Goal: Task Accomplishment & Management: Manage account settings

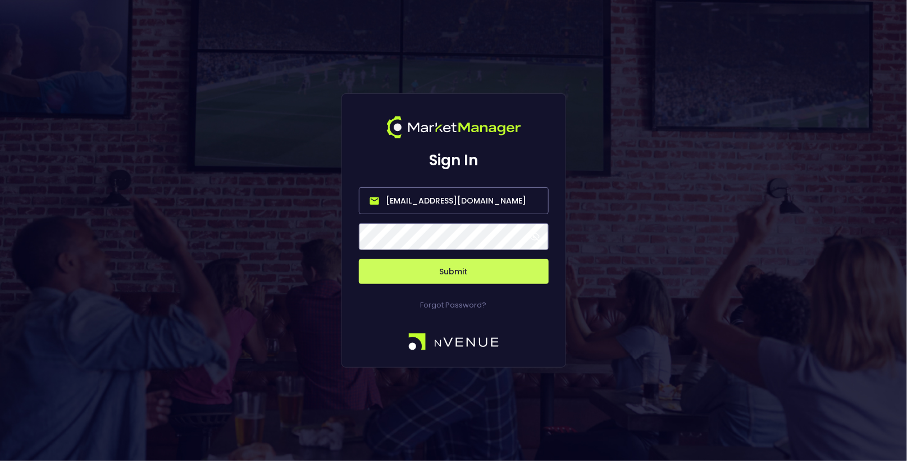
click at [484, 205] on input "[EMAIL_ADDRESS][DOMAIN_NAME]" at bounding box center [454, 200] width 190 height 27
click at [486, 193] on input "mm-ci-be@e" at bounding box center [454, 200] width 190 height 27
drag, startPoint x: 484, startPoint y: 202, endPoint x: 253, endPoint y: 207, distance: 231.4
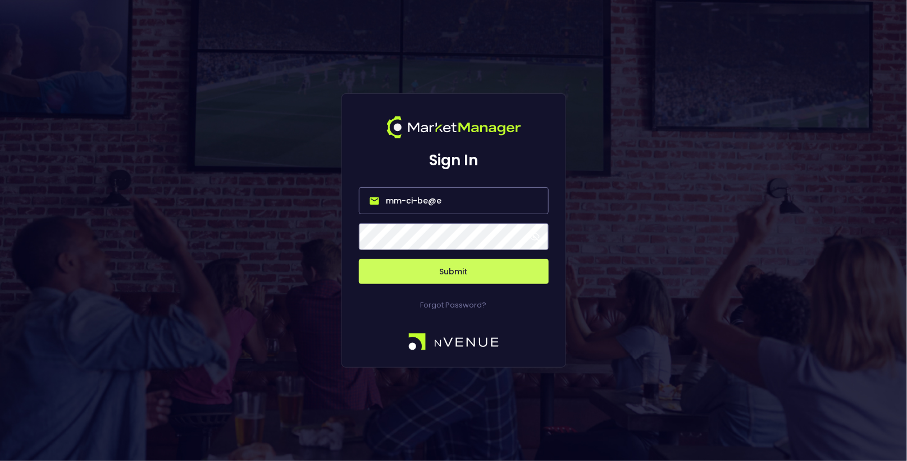
click at [253, 207] on div "Sign In mm-ci-be@e Submit Forgot Password?" at bounding box center [453, 230] width 907 height 461
paste input "[EMAIL_ADDRESS][DOMAIN_NAME]"
click at [426, 198] on input "mm-ci-be@[EMAIL_ADDRESS][DOMAIN_NAME]" at bounding box center [454, 200] width 190 height 27
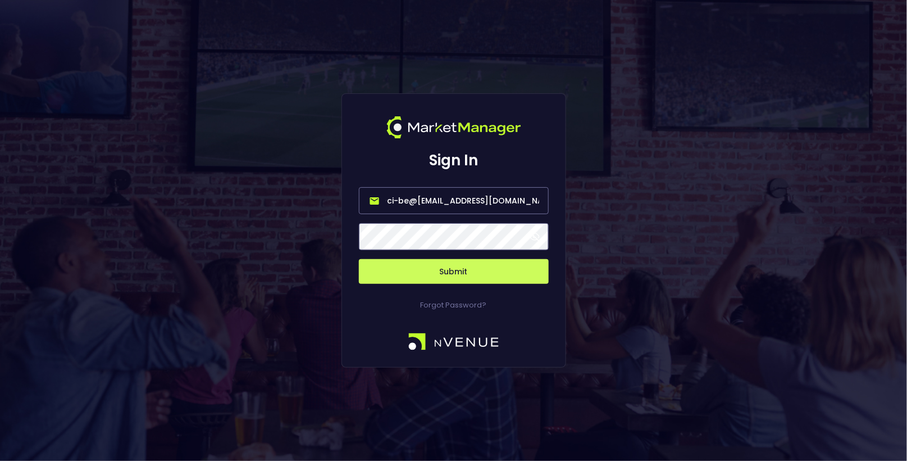
click at [426, 198] on input "mm-ci-be@[EMAIL_ADDRESS][DOMAIN_NAME]" at bounding box center [454, 200] width 190 height 27
paste input "email"
click at [450, 267] on button "Submit" at bounding box center [454, 271] width 190 height 25
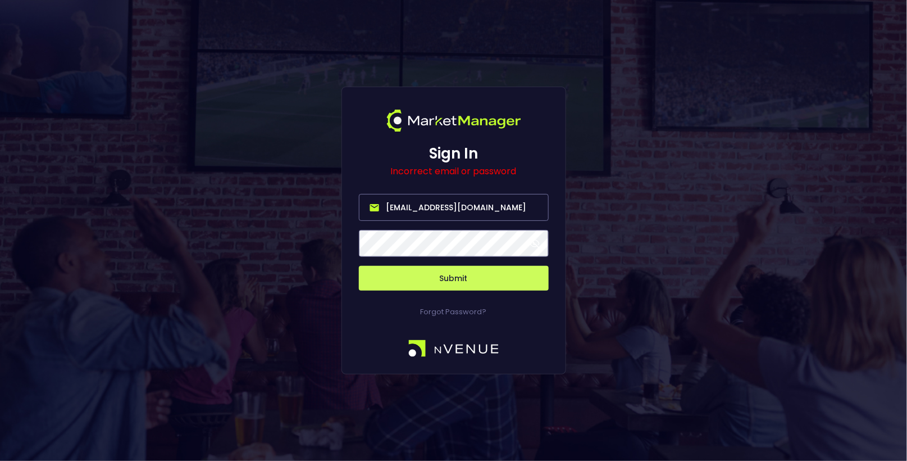
click at [458, 200] on input "[EMAIL_ADDRESS][DOMAIN_NAME]" at bounding box center [454, 207] width 190 height 27
paste input "support_everymatrix@nvenue"
click at [359, 266] on button "Submit" at bounding box center [454, 278] width 190 height 25
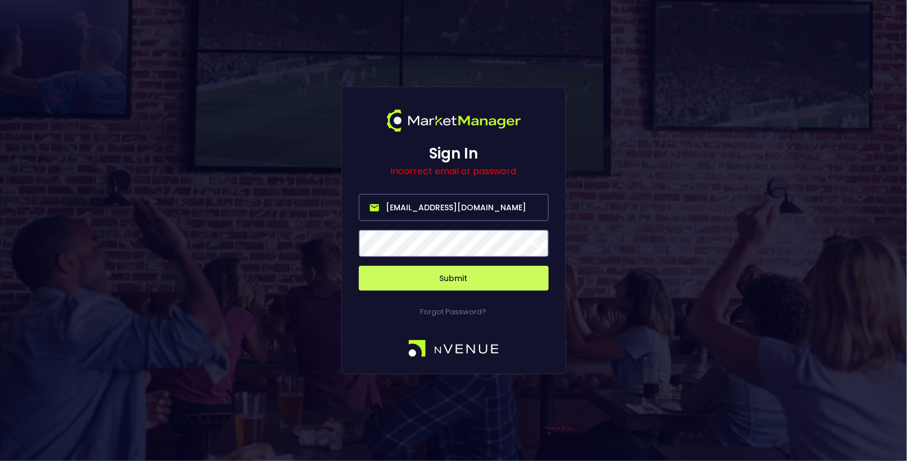
click at [418, 206] on input "[EMAIL_ADDRESS][DOMAIN_NAME]" at bounding box center [454, 207] width 190 height 27
paste input "[PERSON_NAME].[PERSON_NAME]@everymatrix"
type input "[PERSON_NAME][EMAIL_ADDRESS][PERSON_NAME][DOMAIN_NAME]"
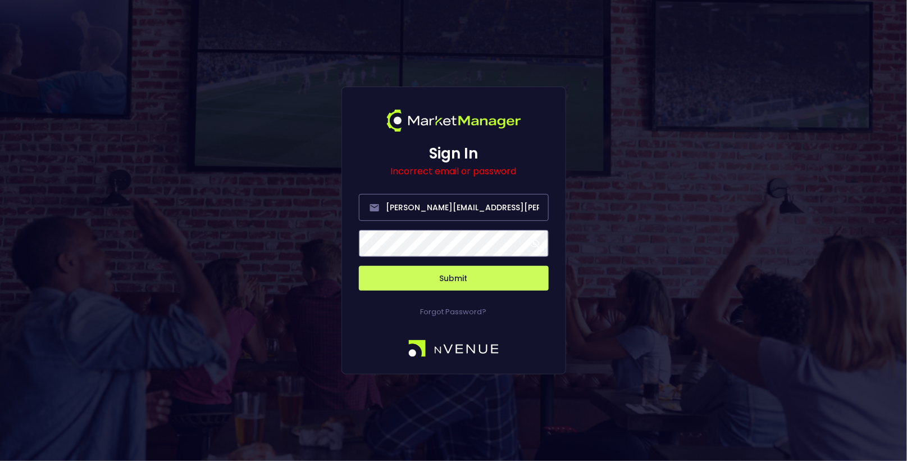
click at [461, 274] on button "Submit" at bounding box center [454, 278] width 190 height 25
click at [423, 204] on input "[PERSON_NAME][EMAIL_ADDRESS][PERSON_NAME][DOMAIN_NAME]" at bounding box center [454, 207] width 190 height 27
click at [309, 151] on div "Sign In Incorrect email or password Submit Forgot Password?" at bounding box center [453, 230] width 907 height 461
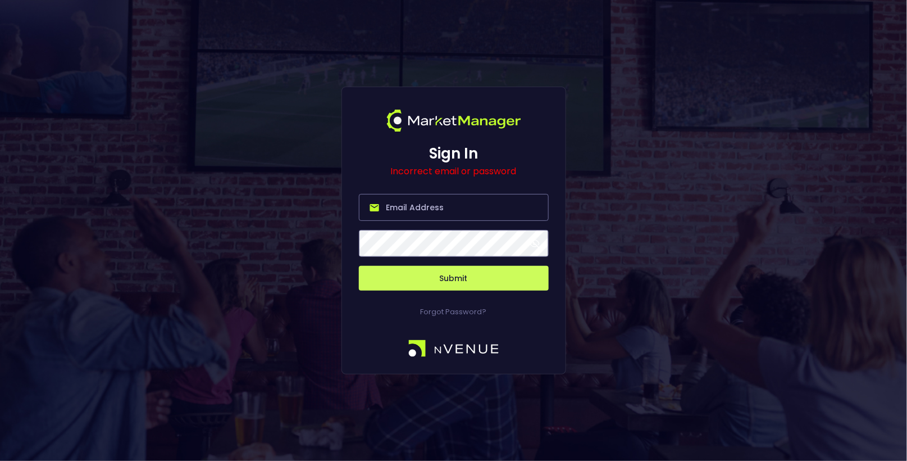
click at [476, 212] on input "email" at bounding box center [454, 207] width 190 height 27
type input "m"
paste input "[EMAIL_ADDRESS][DOMAIN_NAME]"
type input "[EMAIL_ADDRESS][DOMAIN_NAME]"
click at [459, 277] on button "Submit" at bounding box center [454, 278] width 190 height 25
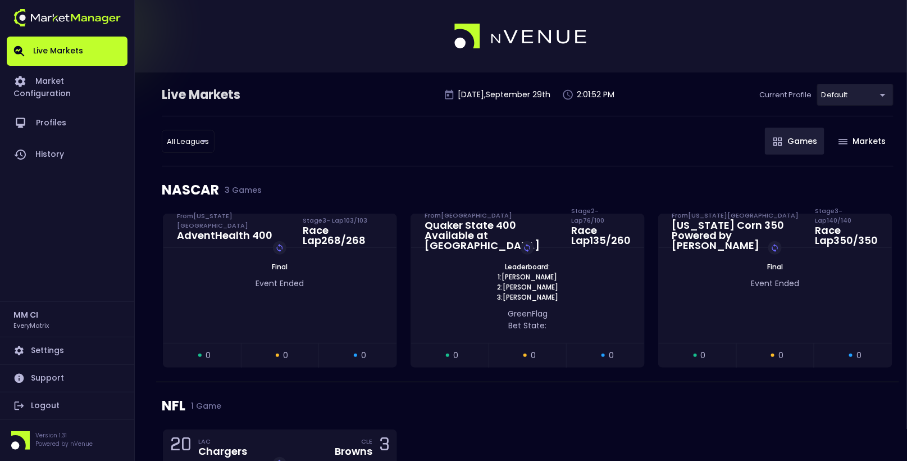
click at [868, 92] on body "Live Markets Market Configuration Profiles History MM CI EveryMatrix Settings S…" at bounding box center [453, 308] width 907 height 616
click at [614, 140] on div at bounding box center [453, 230] width 907 height 461
click at [74, 81] on link "Market Configuration" at bounding box center [67, 87] width 121 height 42
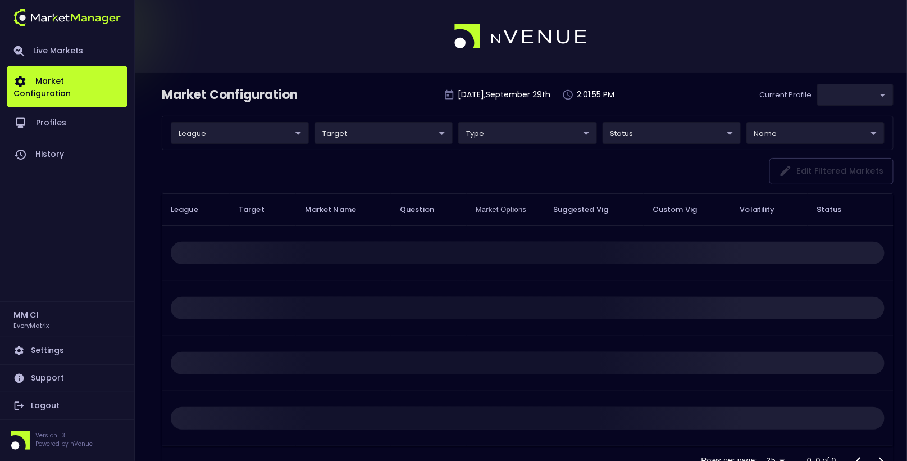
type input "41a1a02b-08cb-4a84-b265-6477bb6fe087"
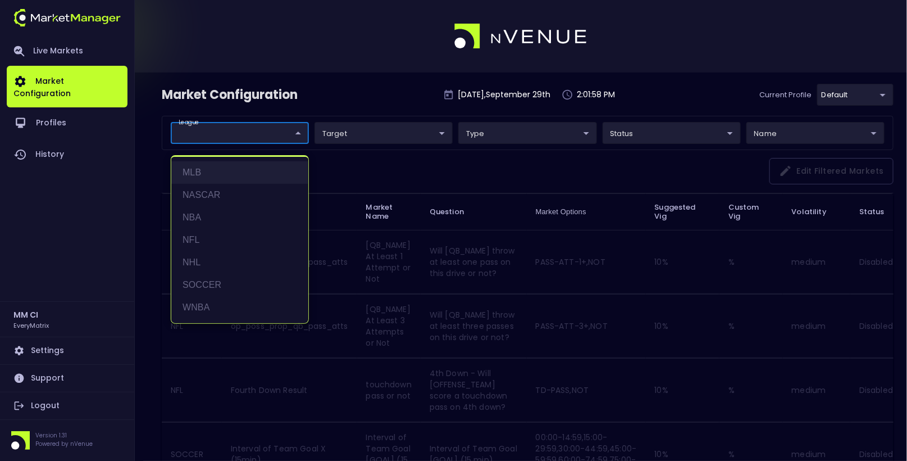
click at [211, 172] on li "MLB" at bounding box center [239, 172] width 137 height 22
type input "MLB"
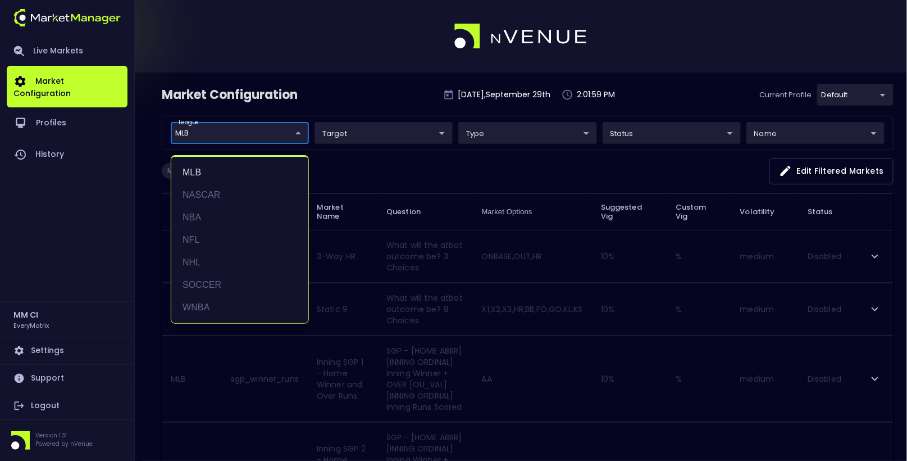
click at [370, 92] on div at bounding box center [453, 230] width 907 height 461
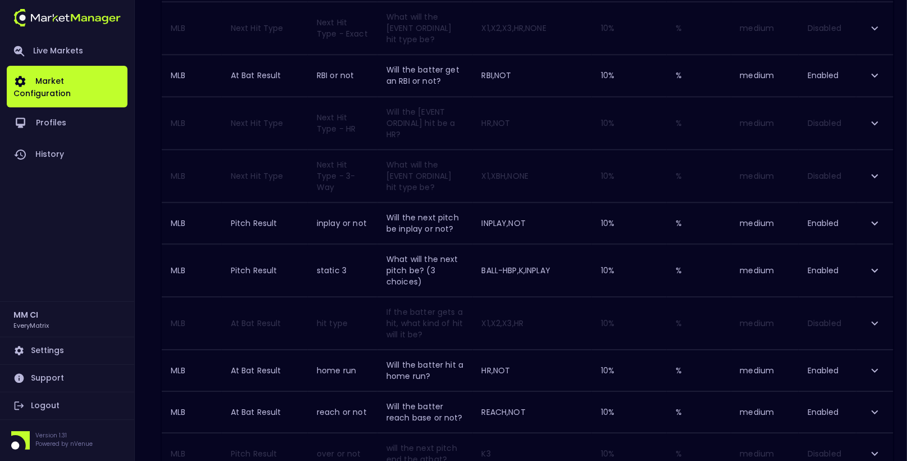
scroll to position [1140, 0]
click at [876, 67] on icon "expand row" at bounding box center [874, 73] width 13 height 13
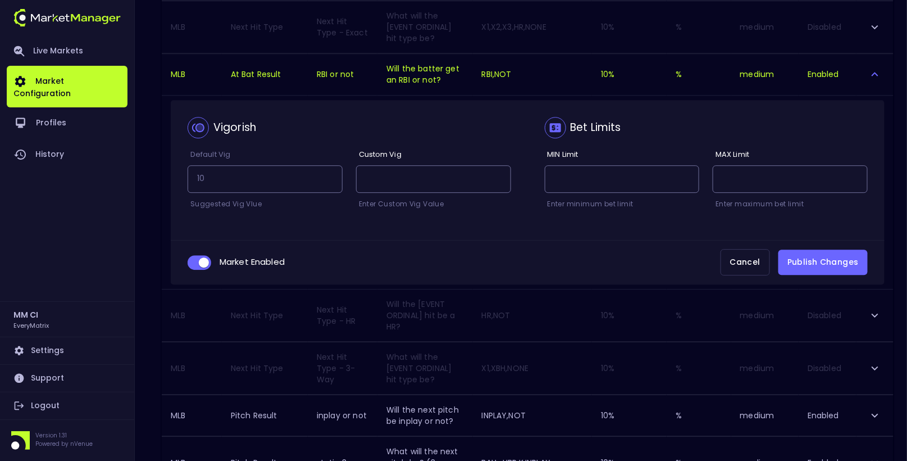
click at [204, 257] on input "collapsible table" at bounding box center [204, 262] width 30 height 10
checkbox input "false"
click at [825, 256] on button "Publish Changes" at bounding box center [822, 261] width 89 height 25
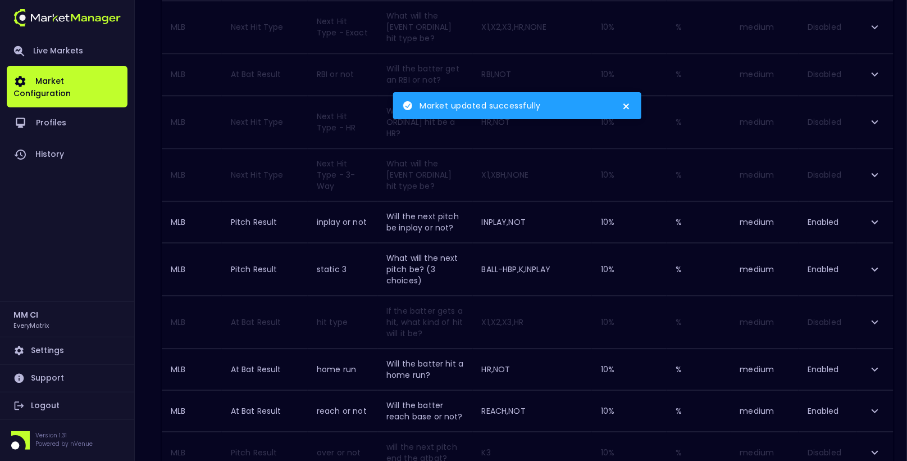
scroll to position [1152, 0]
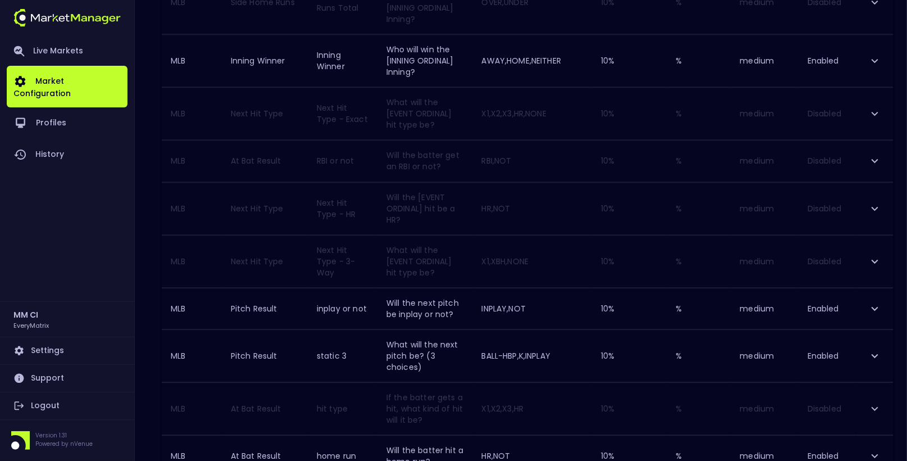
scroll to position [1311, 0]
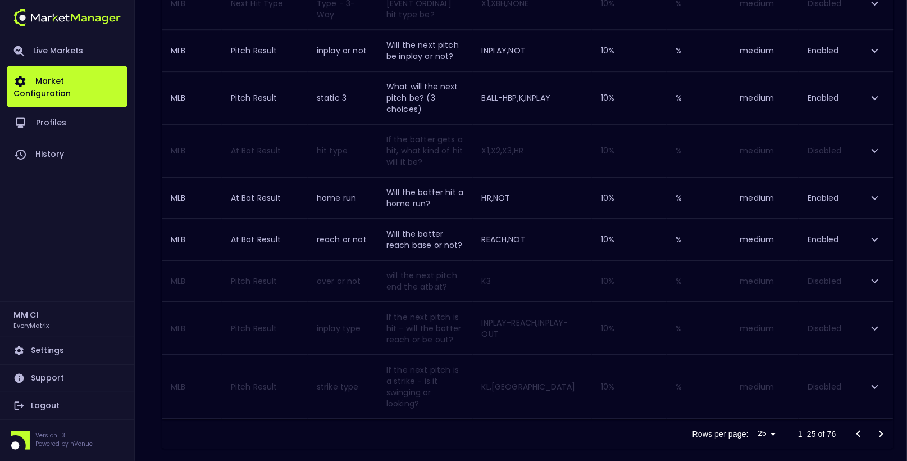
click at [882, 430] on icon "Go to next page" at bounding box center [882, 433] width 4 height 7
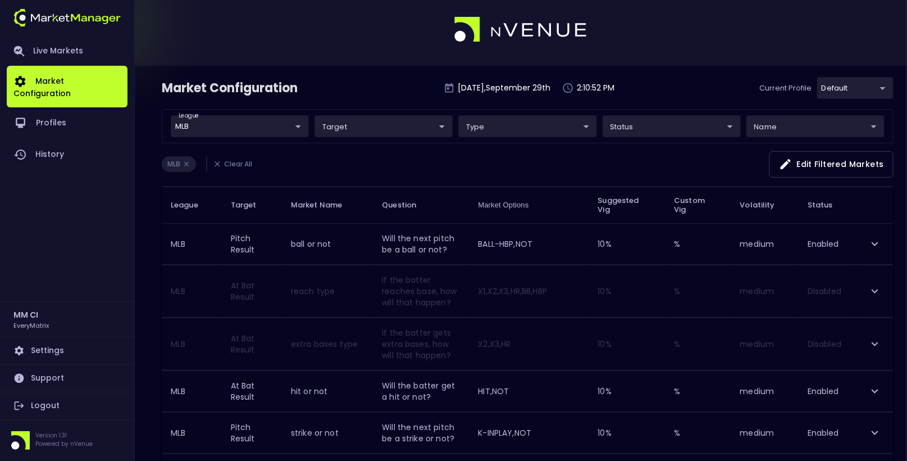
scroll to position [0, 0]
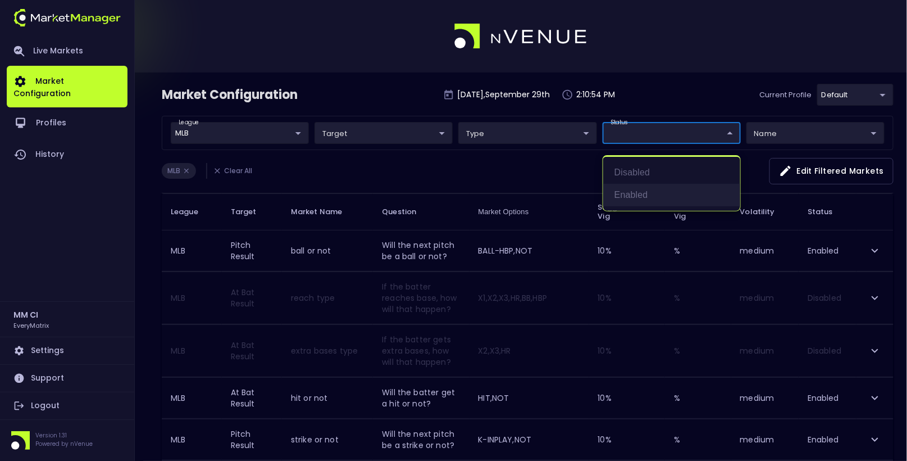
click at [637, 190] on li "Enabled" at bounding box center [671, 195] width 137 height 22
type input "Enabled"
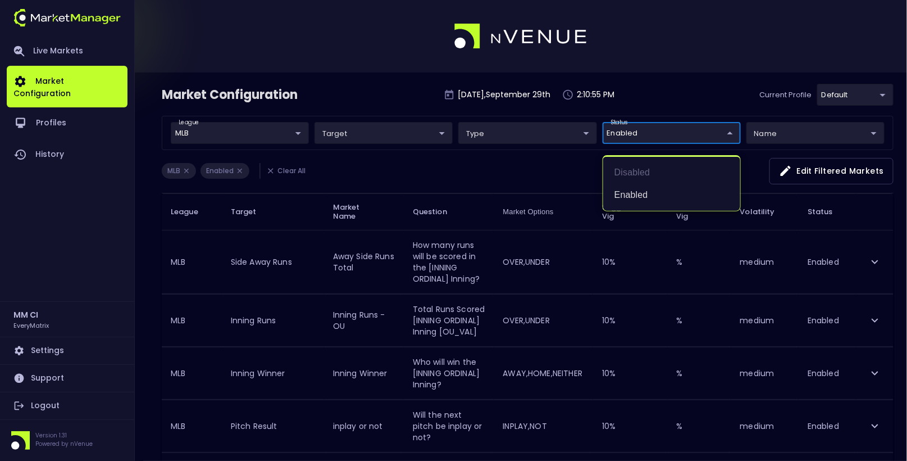
click at [454, 179] on div at bounding box center [453, 230] width 907 height 461
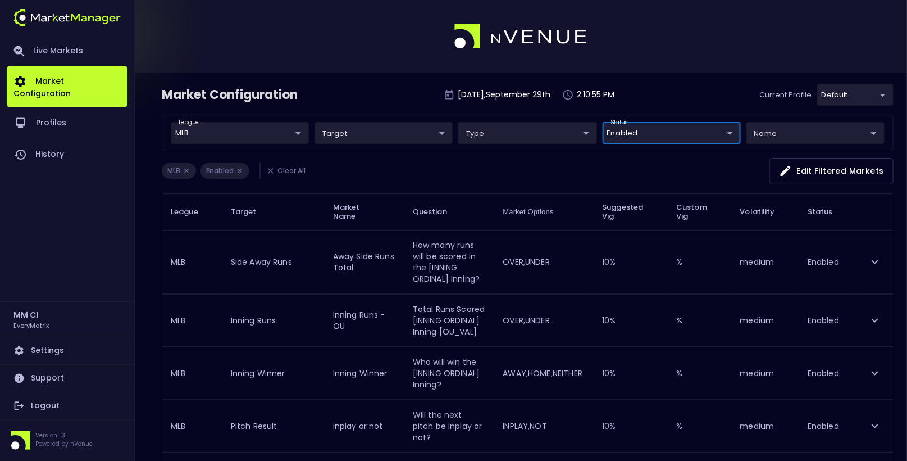
scroll to position [526, 0]
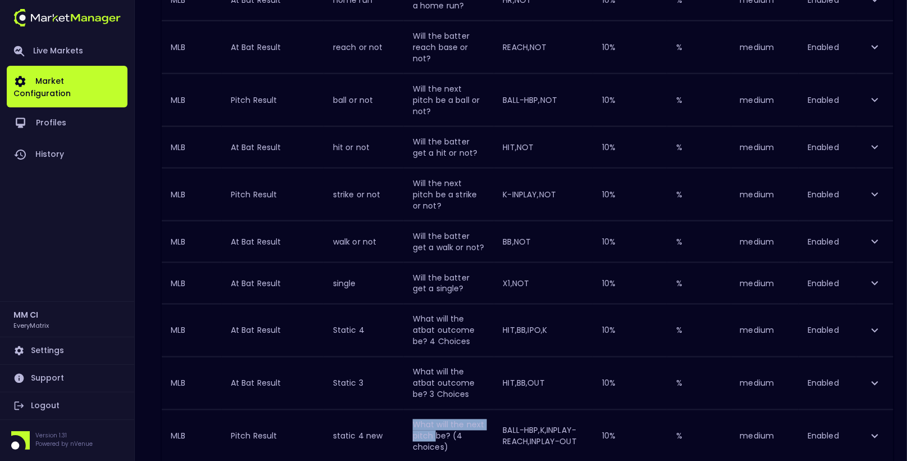
drag, startPoint x: 370, startPoint y: 311, endPoint x: 398, endPoint y: 292, distance: 34.4
click at [404, 410] on td "What will the next pitch be? (4 choices)" at bounding box center [449, 436] width 90 height 52
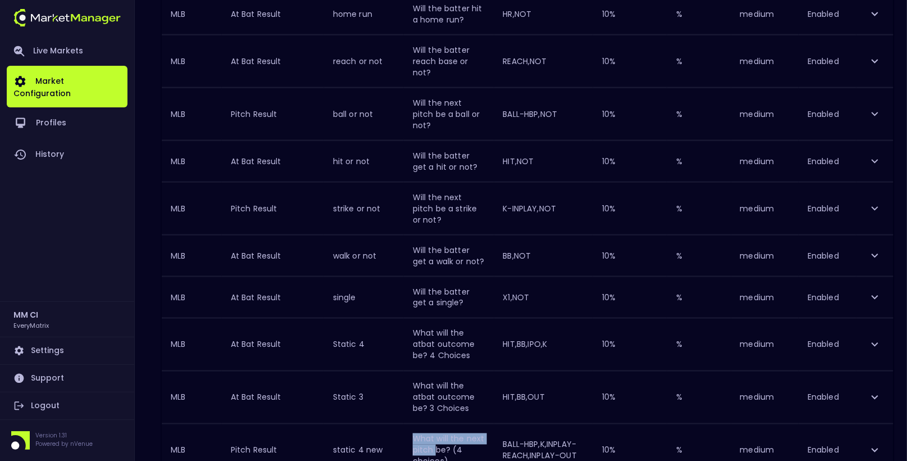
scroll to position [509, 0]
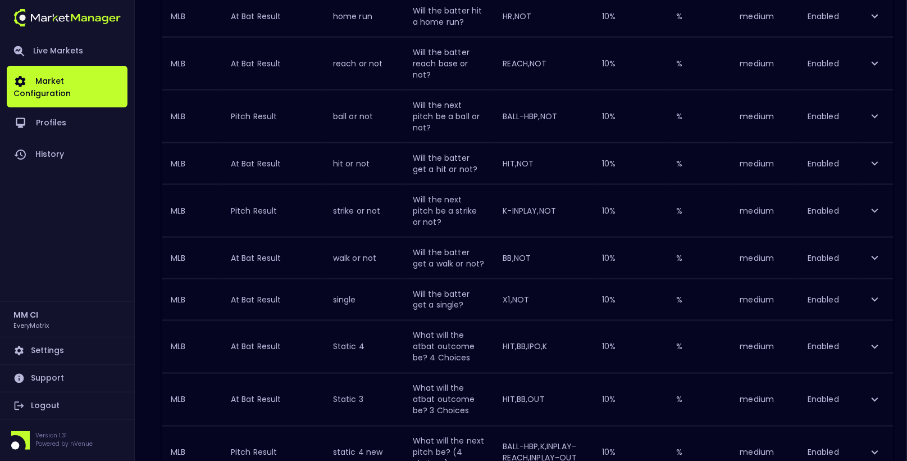
click at [336, 373] on td "Static 3" at bounding box center [364, 399] width 80 height 52
click at [845, 279] on td "Enabled" at bounding box center [828, 299] width 58 height 41
click at [872, 293] on icon "expand row" at bounding box center [874, 299] width 13 height 13
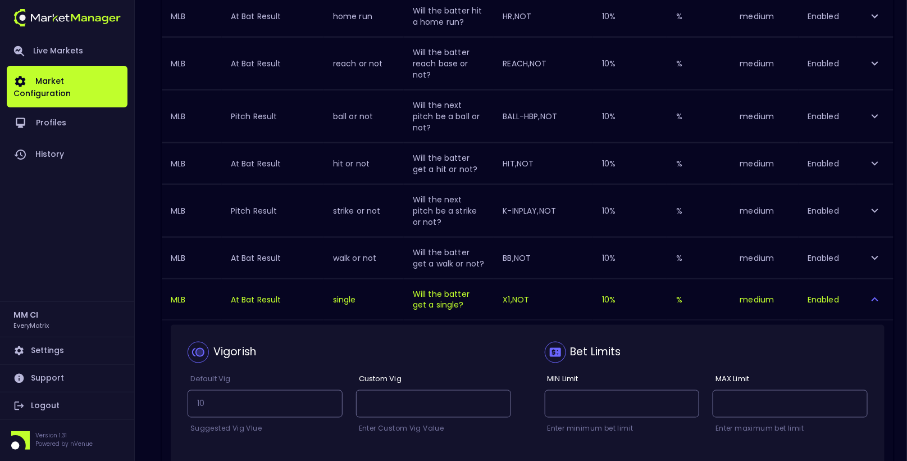
checkbox input "false"
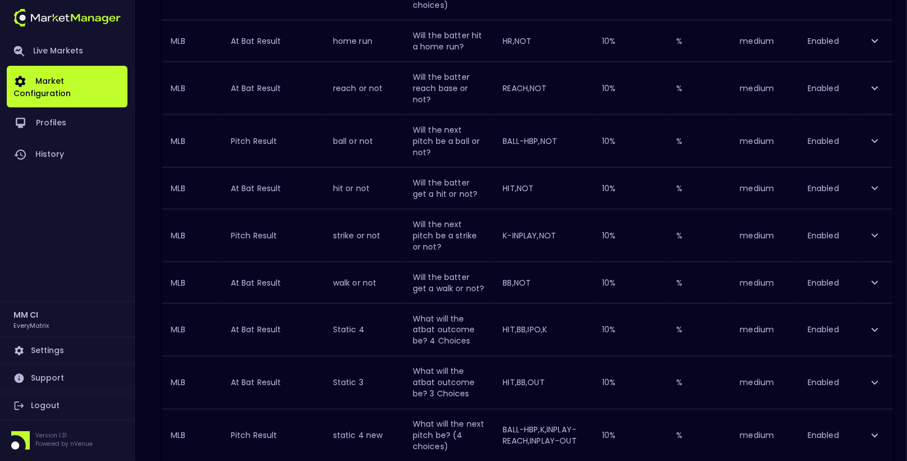
scroll to position [0, 0]
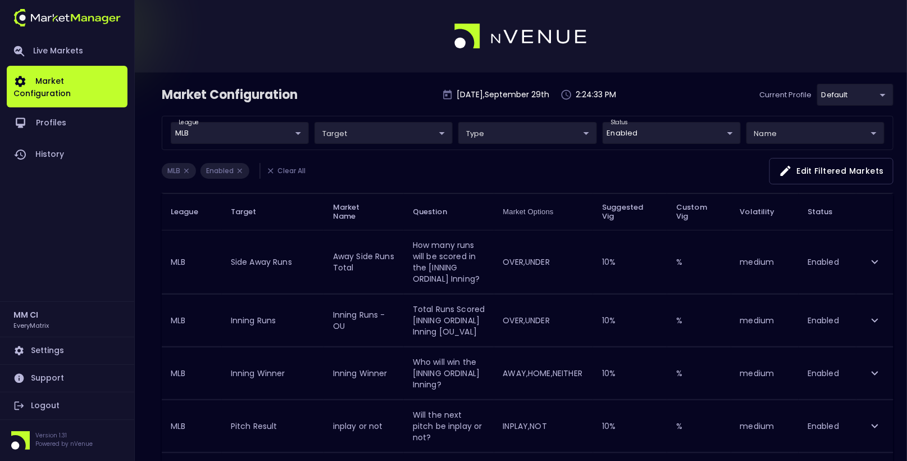
click at [870, 255] on icon "expand row" at bounding box center [874, 261] width 13 height 13
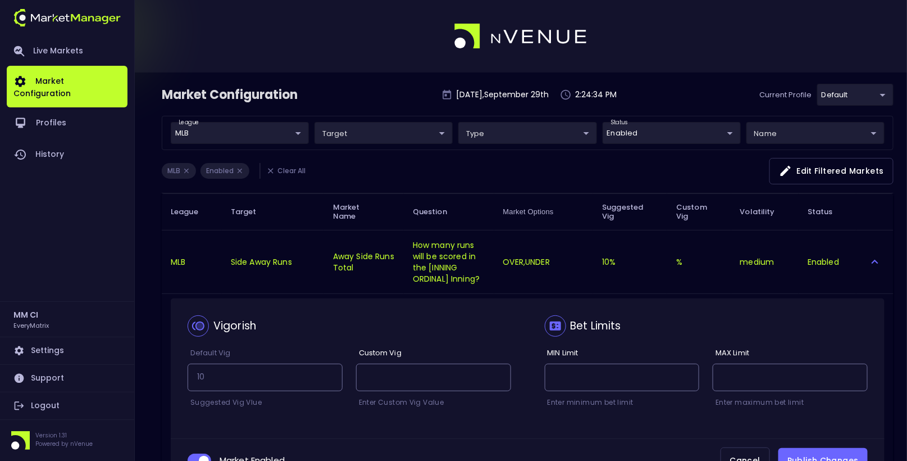
click at [200, 455] on input "collapsible table" at bounding box center [204, 460] width 30 height 10
checkbox input "false"
click at [807, 448] on button "Publish Changes" at bounding box center [822, 460] width 89 height 25
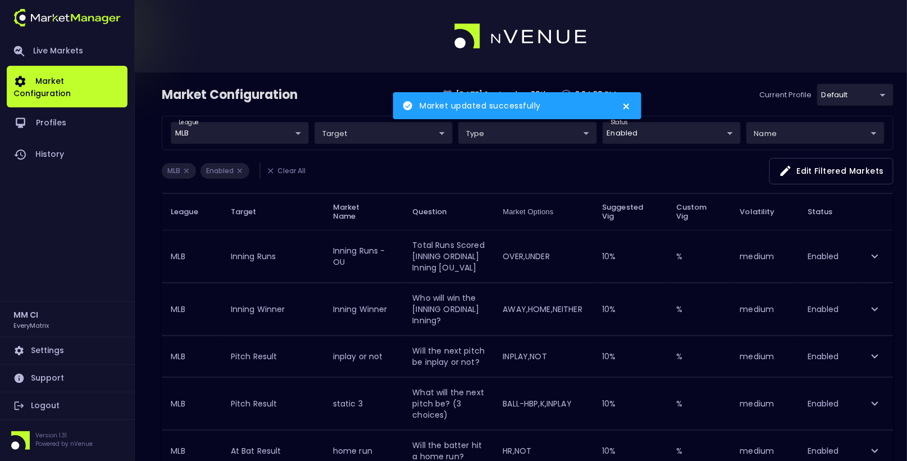
click at [874, 250] on icon "expand row" at bounding box center [874, 255] width 13 height 13
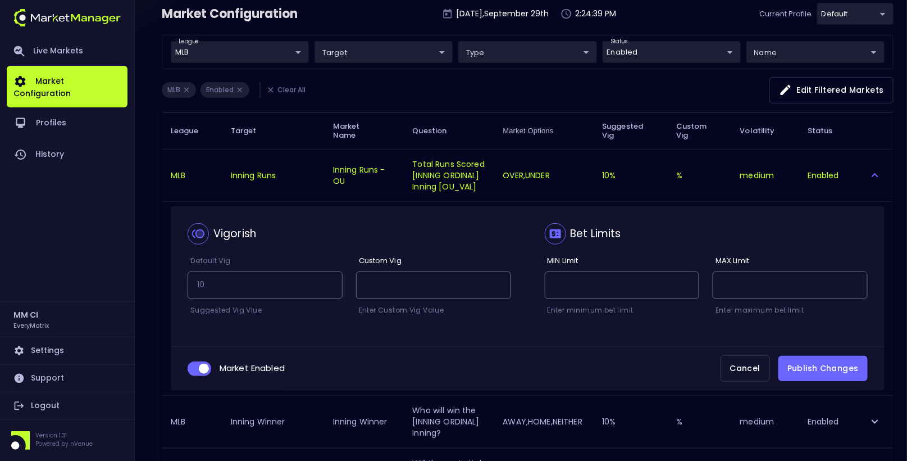
scroll to position [81, 0]
click at [199, 363] on input "collapsible table" at bounding box center [204, 368] width 30 height 10
checkbox input "false"
click at [828, 361] on button "Publish Changes" at bounding box center [822, 367] width 89 height 25
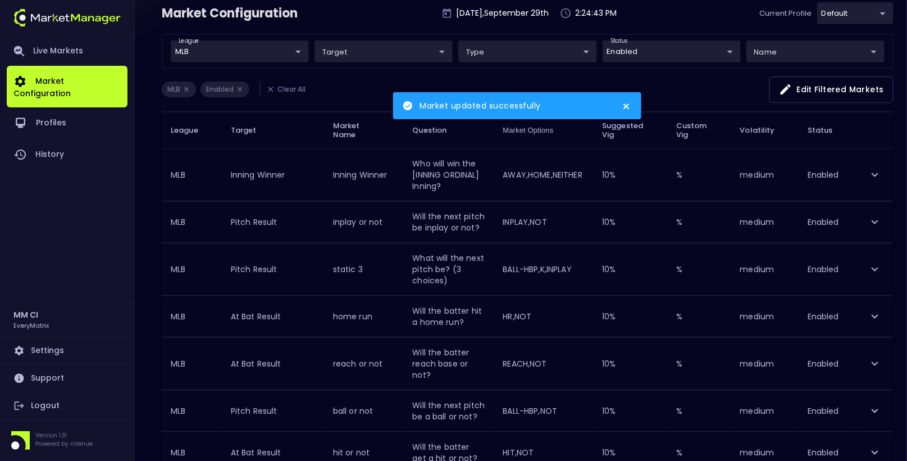
click at [874, 168] on icon "expand row" at bounding box center [874, 174] width 13 height 13
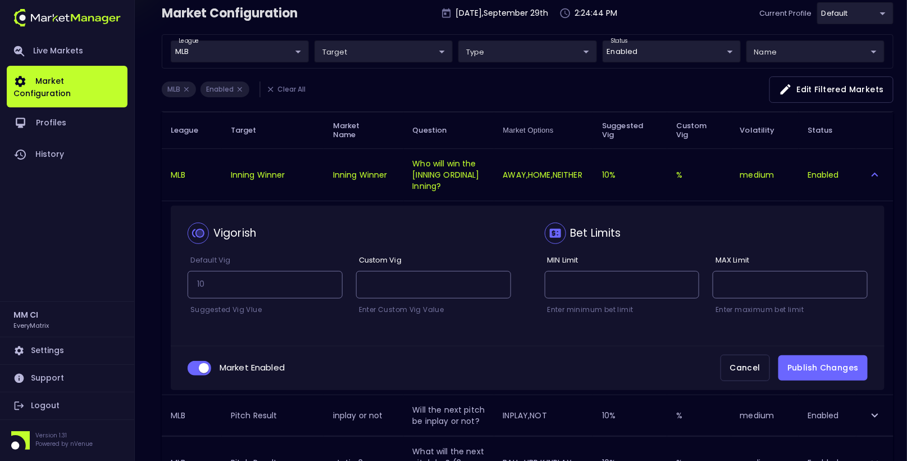
click at [204, 363] on input "collapsible table" at bounding box center [204, 368] width 30 height 10
checkbox input "false"
click at [849, 355] on button "Publish Changes" at bounding box center [822, 367] width 89 height 25
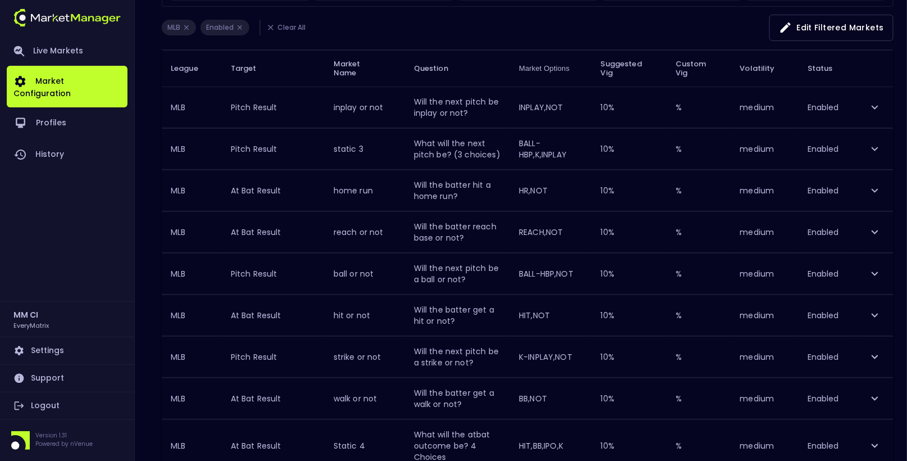
scroll to position [146, 0]
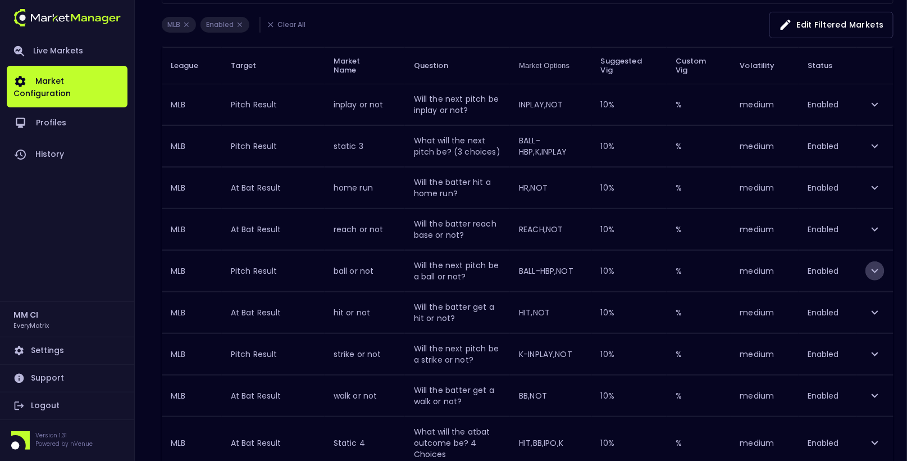
click at [880, 270] on icon "expand row" at bounding box center [874, 270] width 13 height 13
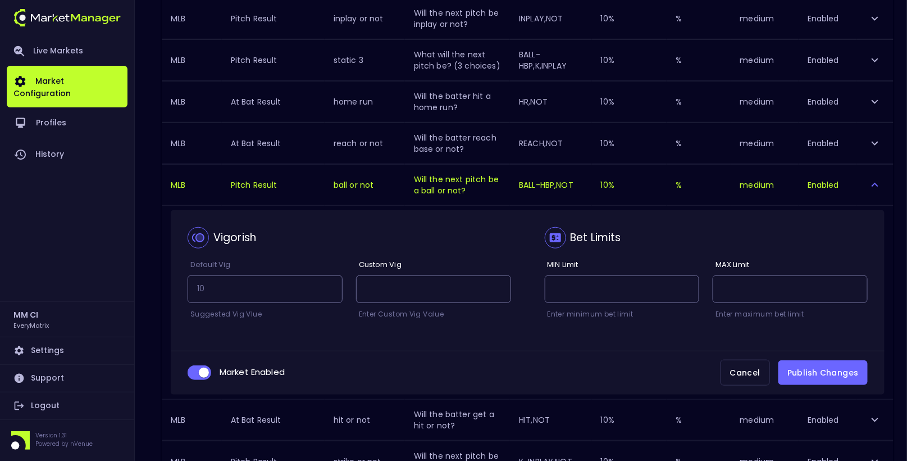
scroll to position [233, 0]
click at [201, 367] on input "collapsible table" at bounding box center [204, 372] width 30 height 10
checkbox input "false"
click at [826, 365] on button "Publish Changes" at bounding box center [822, 371] width 89 height 25
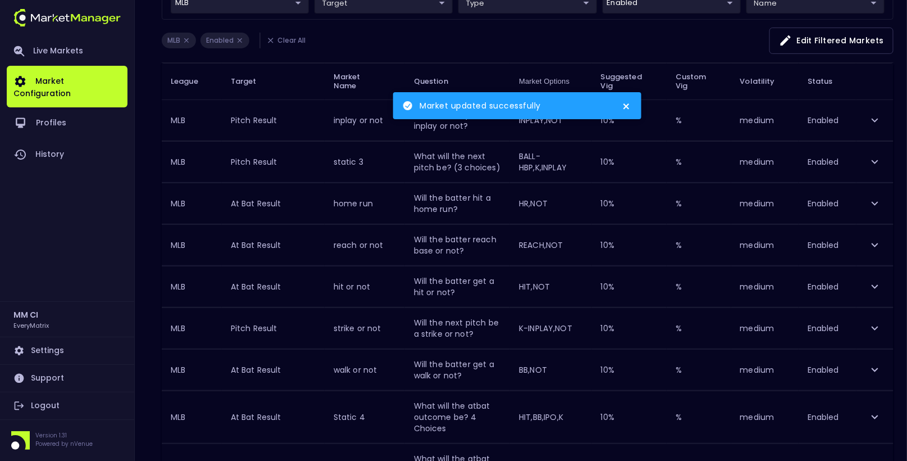
scroll to position [121, 0]
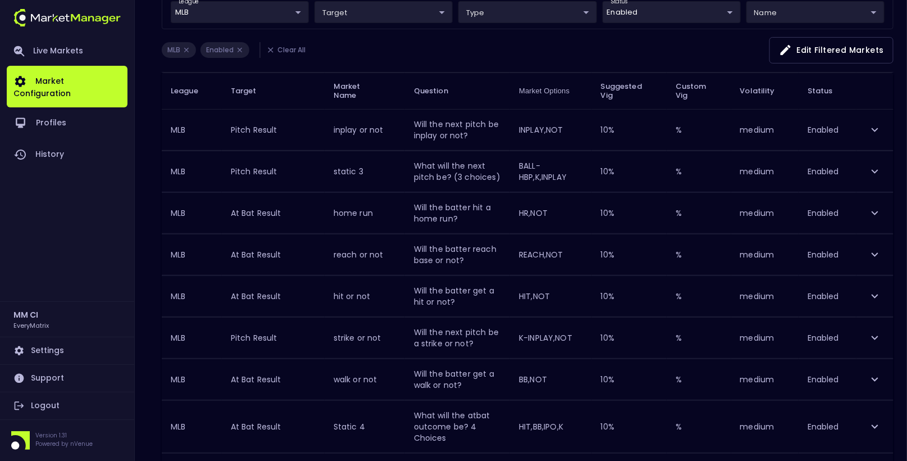
click at [873, 123] on icon "expand row" at bounding box center [874, 129] width 13 height 13
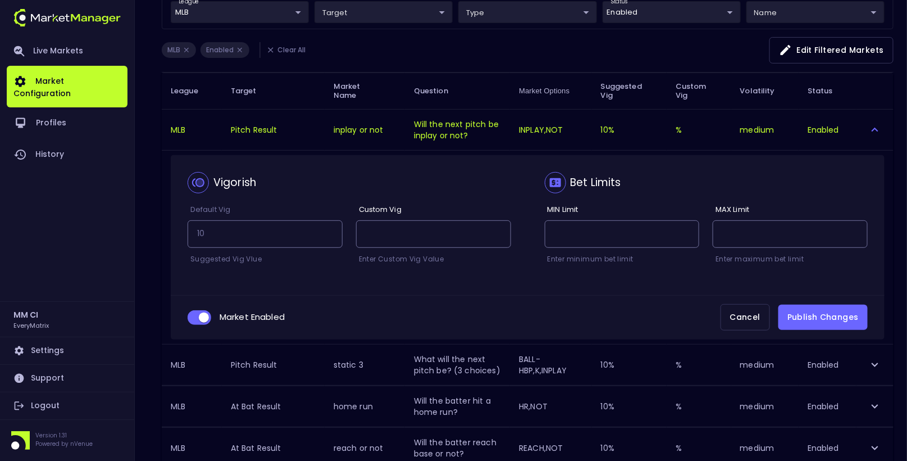
click at [207, 315] on input "collapsible table" at bounding box center [204, 317] width 30 height 10
checkbox input "false"
click at [826, 322] on button "Publish Changes" at bounding box center [822, 316] width 89 height 25
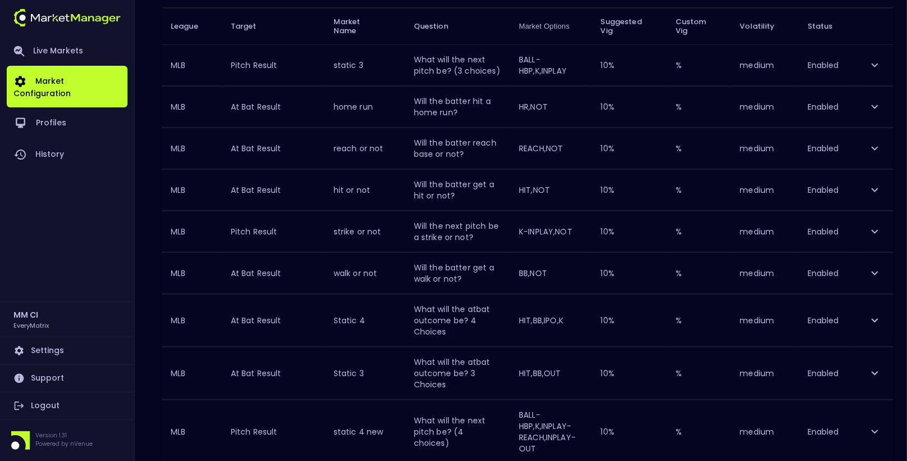
scroll to position [202, 0]
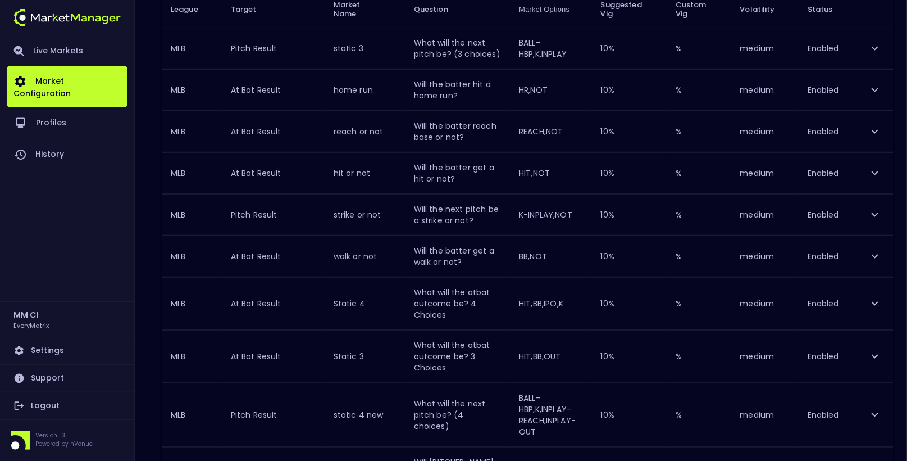
click at [876, 249] on icon "expand row" at bounding box center [874, 255] width 13 height 13
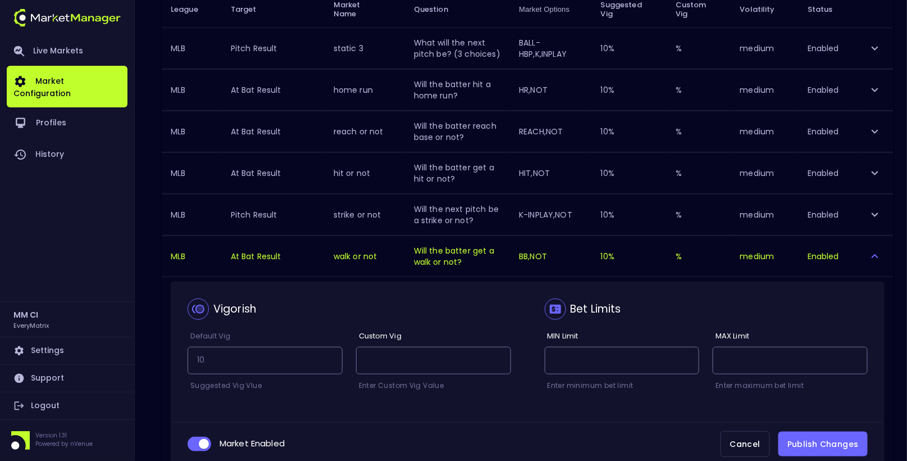
click at [197, 442] on input "collapsible table" at bounding box center [204, 444] width 30 height 10
checkbox input "false"
click at [825, 441] on button "Publish Changes" at bounding box center [822, 443] width 89 height 25
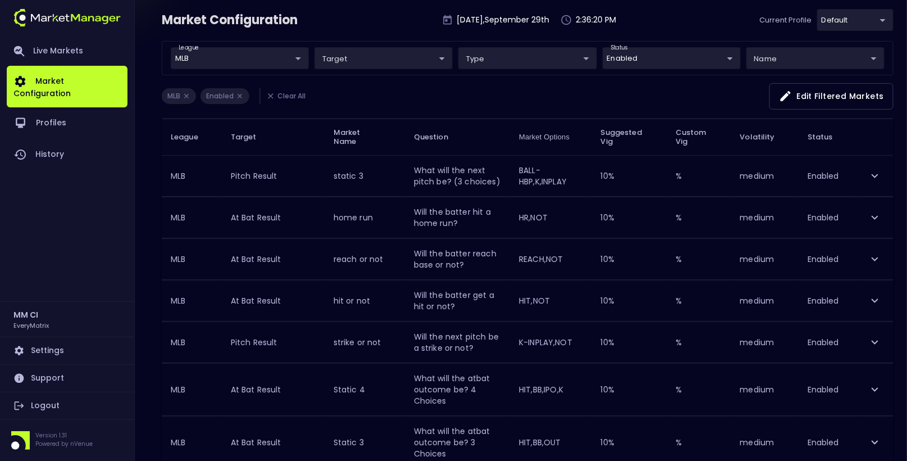
scroll to position [0, 0]
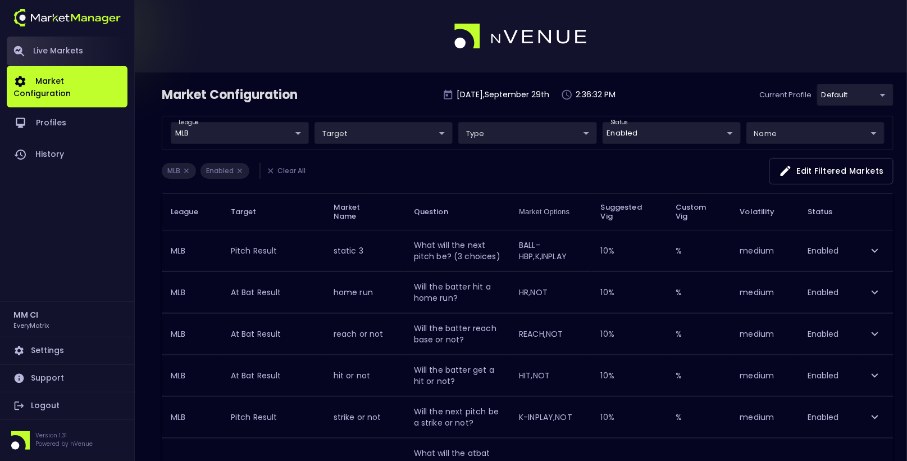
click at [63, 52] on link "Live Markets" at bounding box center [67, 51] width 121 height 29
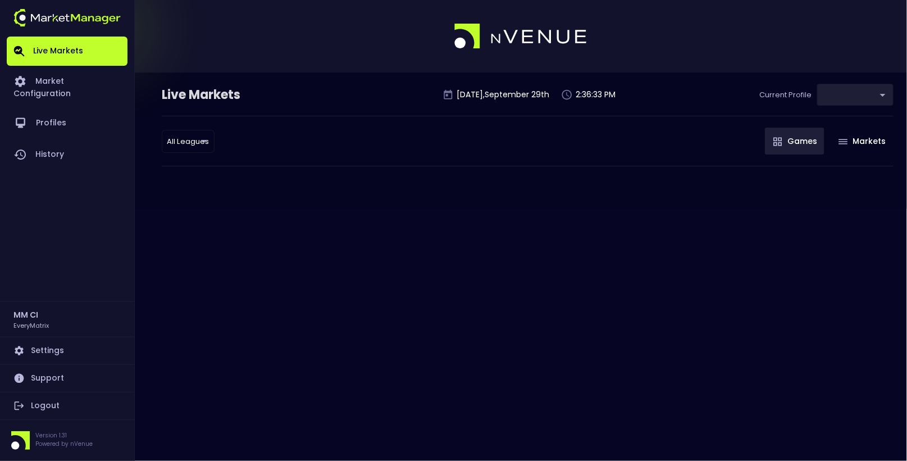
type input "41a1a02b-08cb-4a84-b265-6477bb6fe087"
